Goal: Information Seeking & Learning: Understand process/instructions

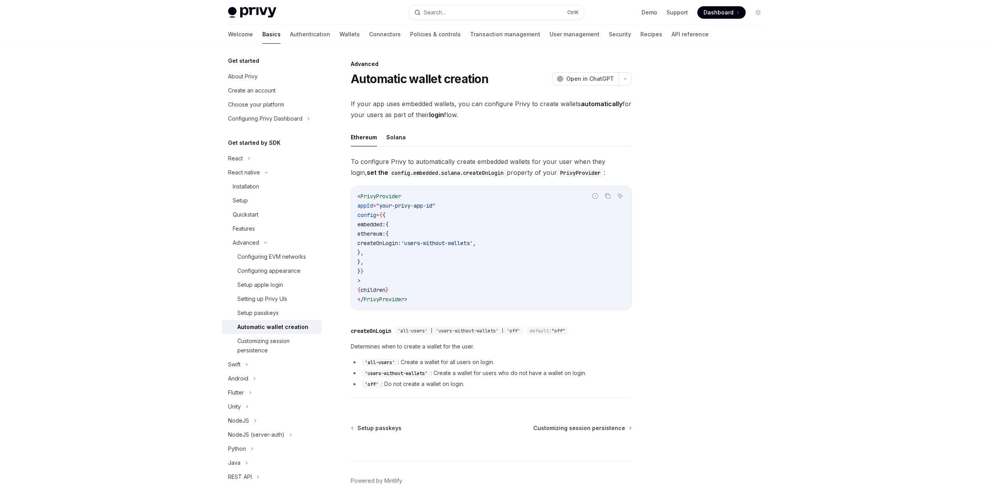
click at [371, 383] on code "'off'" at bounding box center [372, 384] width 20 height 8
copy code "off"
click at [882, 181] on div "Privy Docs home page Search... Ctrl K Demo Support Dashboard Dashboard Search..…" at bounding box center [496, 264] width 992 height 528
click at [276, 302] on div "Setting up Privy UIs" at bounding box center [262, 298] width 50 height 9
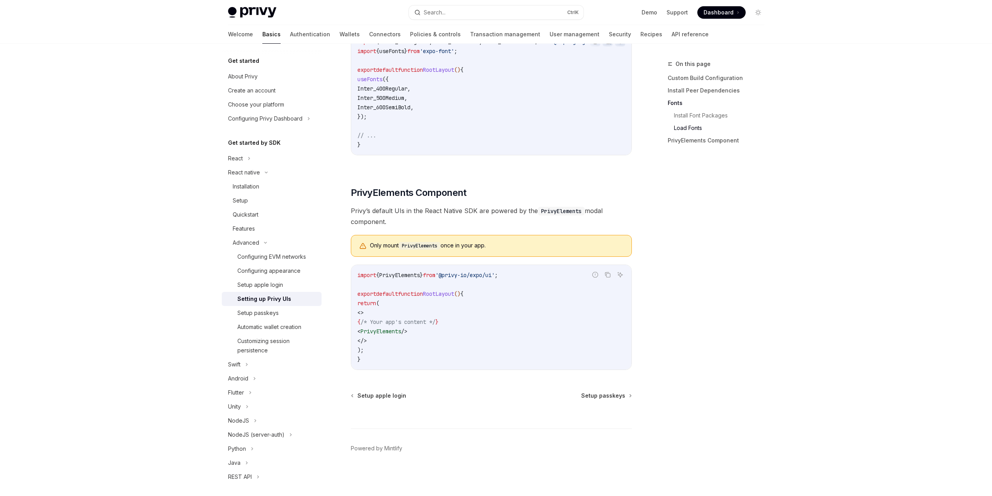
scroll to position [435, 0]
click at [278, 269] on div "Configuring appearance" at bounding box center [268, 270] width 63 height 9
type textarea "*"
